Goal: Task Accomplishment & Management: Manage account settings

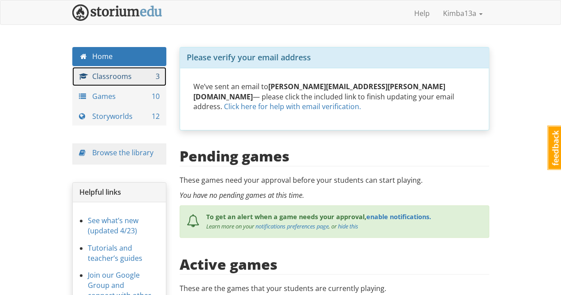
click at [134, 75] on link "Classrooms 3" at bounding box center [119, 76] width 95 height 19
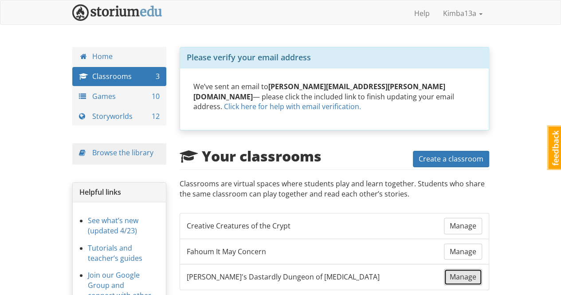
click at [302, 272] on span "Manage" at bounding box center [463, 277] width 27 height 10
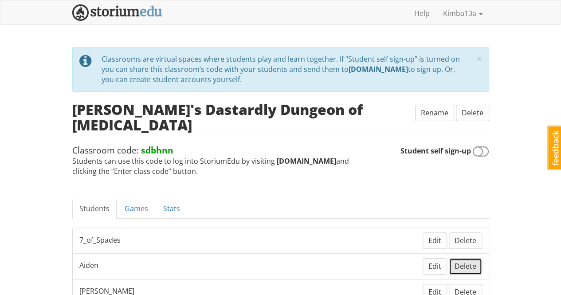
click at [302, 261] on span "Delete" at bounding box center [466, 266] width 22 height 10
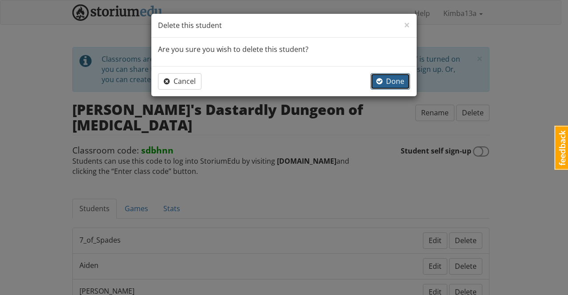
click at [302, 82] on span "Done" at bounding box center [390, 81] width 28 height 10
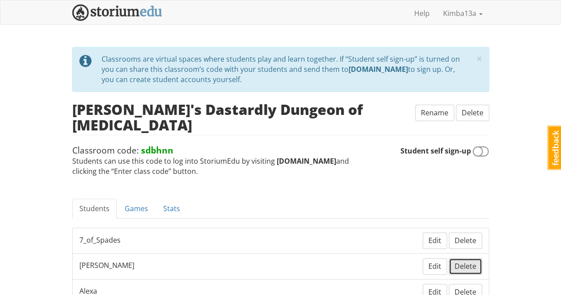
click at [302, 261] on span "Delete" at bounding box center [466, 266] width 22 height 10
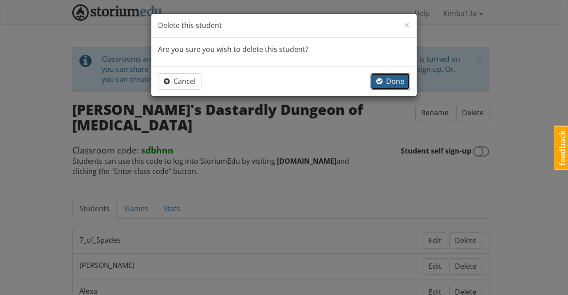
click at [302, 80] on span "Done" at bounding box center [390, 81] width 28 height 10
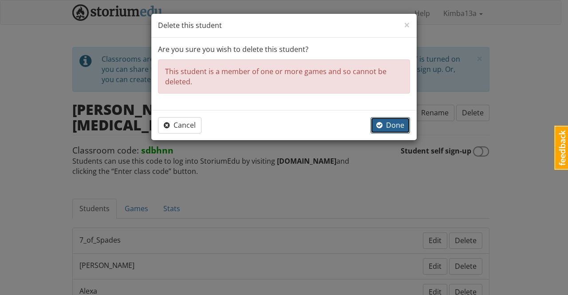
click at [302, 127] on span "Done" at bounding box center [390, 125] width 28 height 10
click at [302, 26] on span "×" at bounding box center [407, 24] width 6 height 15
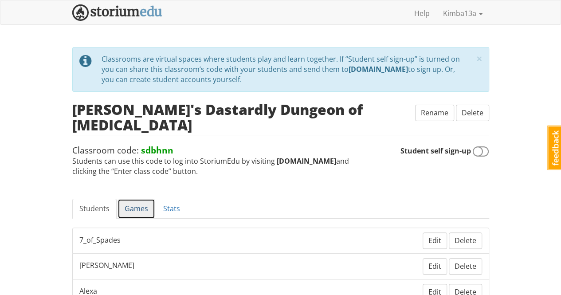
click at [139, 199] on link "Games" at bounding box center [137, 209] width 38 height 20
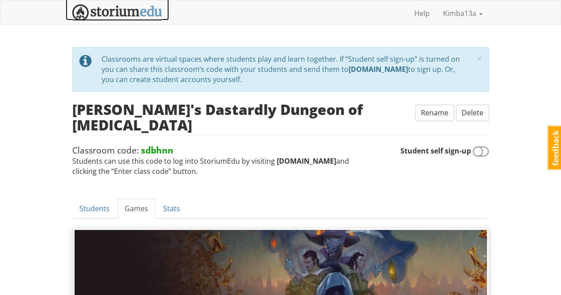
click at [114, 11] on img at bounding box center [117, 12] width 90 height 16
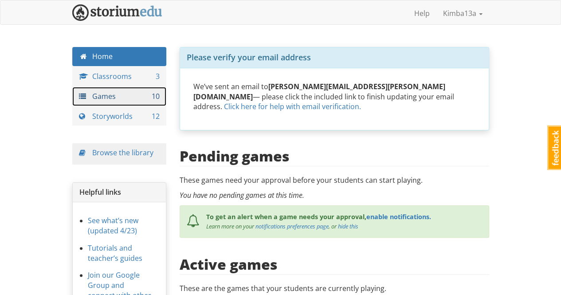
click at [106, 98] on link "Games 10" at bounding box center [119, 96] width 95 height 19
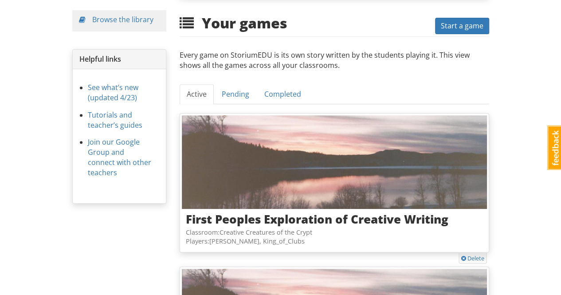
scroll to position [311, 0]
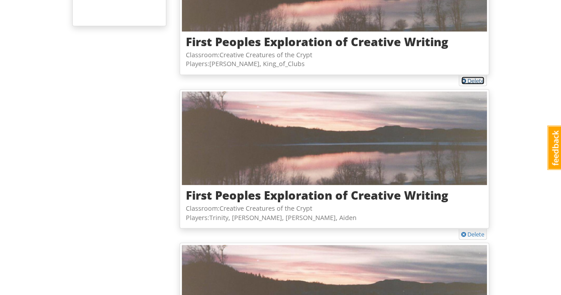
click at [302, 76] on link "Delete" at bounding box center [472, 80] width 23 height 8
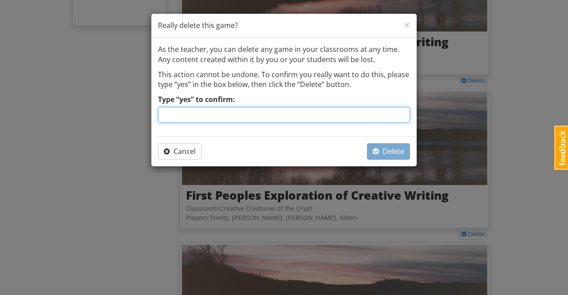
click at [182, 115] on input "Type “yes” to confirm:" at bounding box center [284, 115] width 252 height 16
type input "yes"
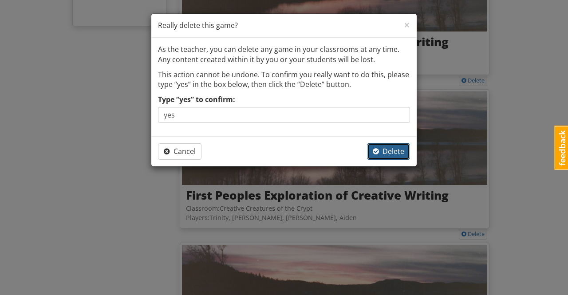
click at [302, 153] on span "Delete" at bounding box center [389, 151] width 32 height 10
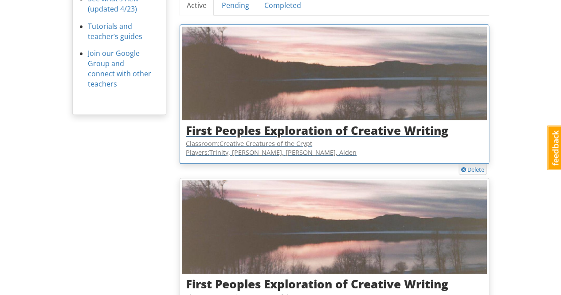
scroll to position [177, 0]
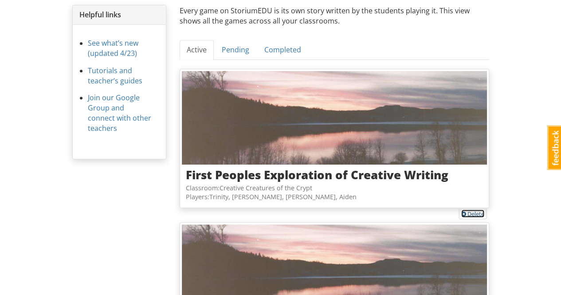
click at [302, 209] on link "Delete" at bounding box center [472, 213] width 23 height 8
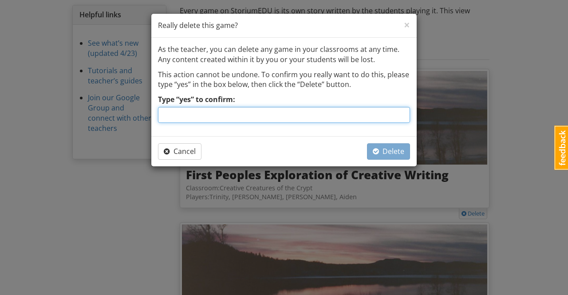
click at [211, 115] on input "Type “yes” to confirm:" at bounding box center [284, 115] width 252 height 16
type input "yes"
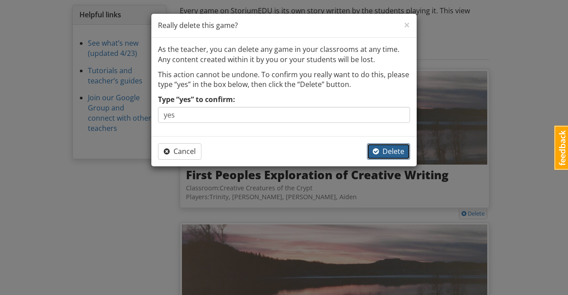
click at [302, 154] on span "Delete" at bounding box center [389, 151] width 32 height 10
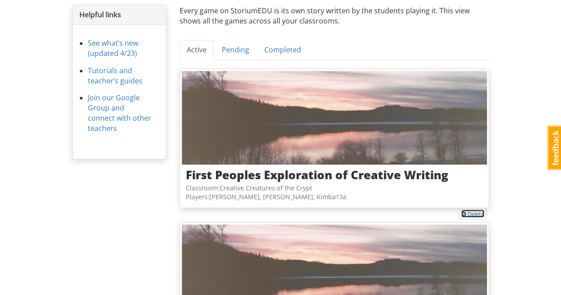
click at [302, 209] on link "Delete" at bounding box center [472, 213] width 23 height 8
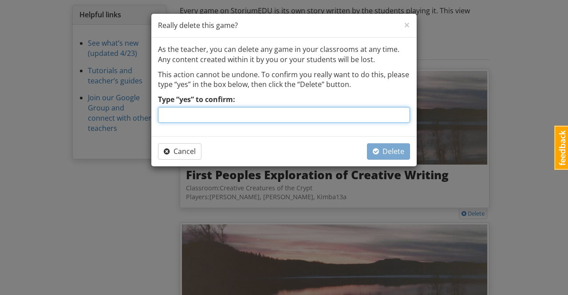
click at [217, 111] on input "Type “yes” to confirm:" at bounding box center [284, 115] width 252 height 16
type input "yes"
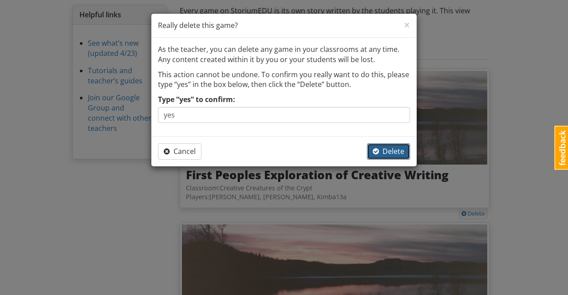
click at [302, 150] on span "Delete" at bounding box center [389, 151] width 32 height 10
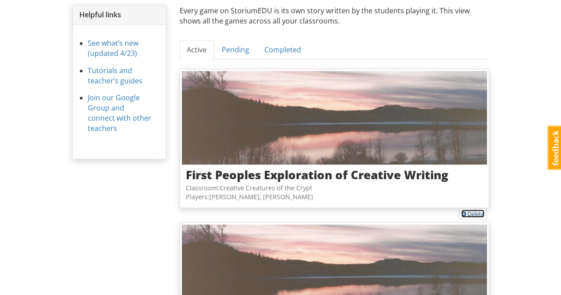
click at [302, 209] on link "Delete" at bounding box center [472, 213] width 23 height 8
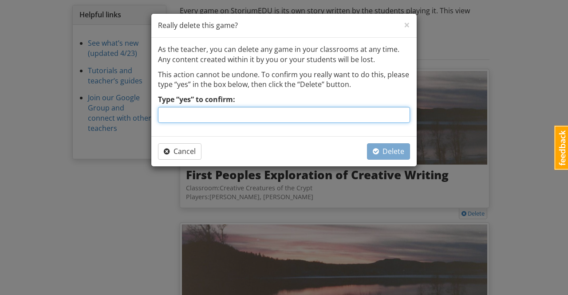
click at [286, 111] on input "Type “yes” to confirm:" at bounding box center [284, 115] width 252 height 16
type input "yes"
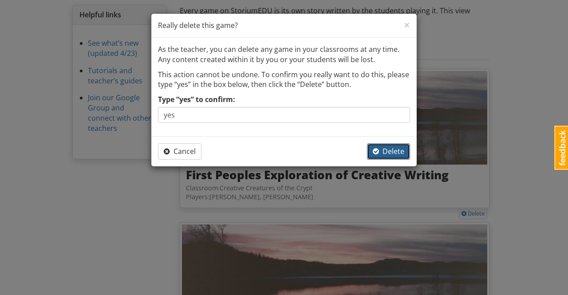
click at [302, 150] on span "Delete" at bounding box center [389, 151] width 32 height 10
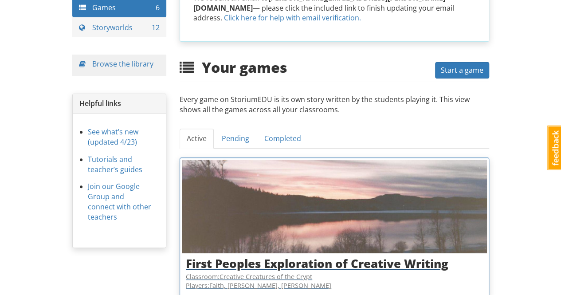
scroll to position [133, 0]
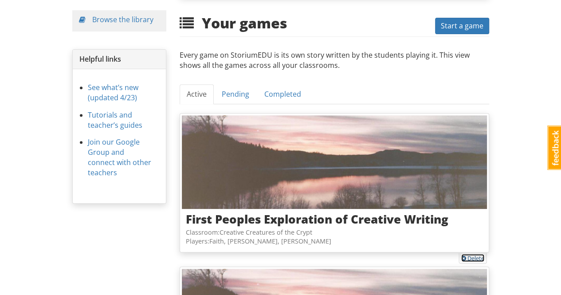
click at [302, 254] on link "Delete" at bounding box center [472, 258] width 23 height 8
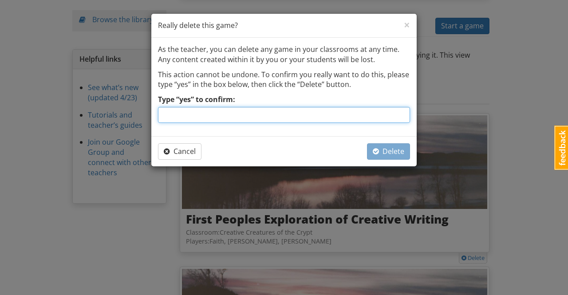
click at [302, 114] on input "Type “yes” to confirm:" at bounding box center [284, 115] width 252 height 16
type input "yes"
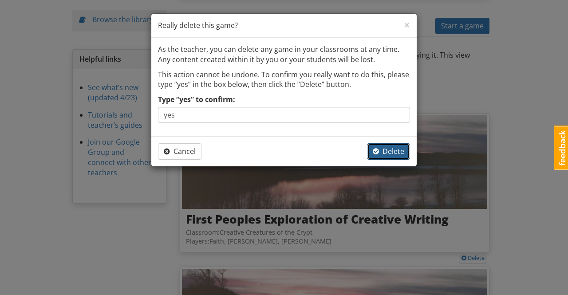
click at [302, 150] on span "Delete" at bounding box center [389, 151] width 32 height 10
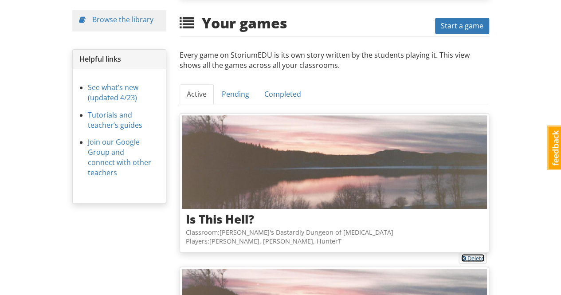
click at [302, 254] on link "Delete" at bounding box center [472, 258] width 23 height 8
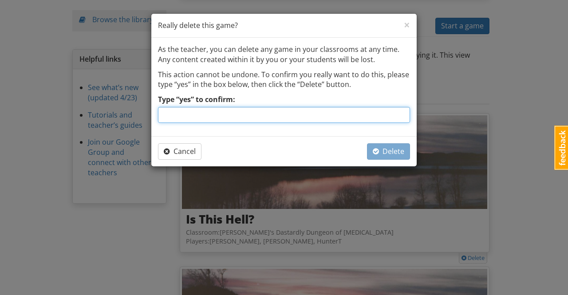
click at [274, 116] on input "Type “yes” to confirm:" at bounding box center [284, 115] width 252 height 16
type input "yes"
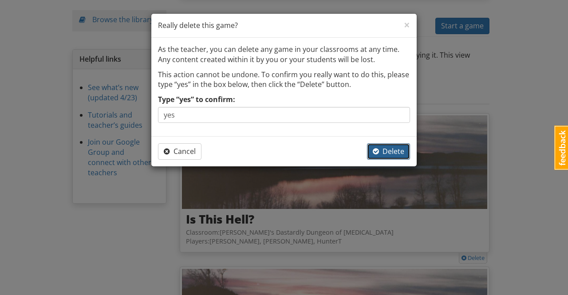
click at [302, 154] on span "Delete" at bounding box center [389, 151] width 32 height 10
